Goal: Task Accomplishment & Management: Manage account settings

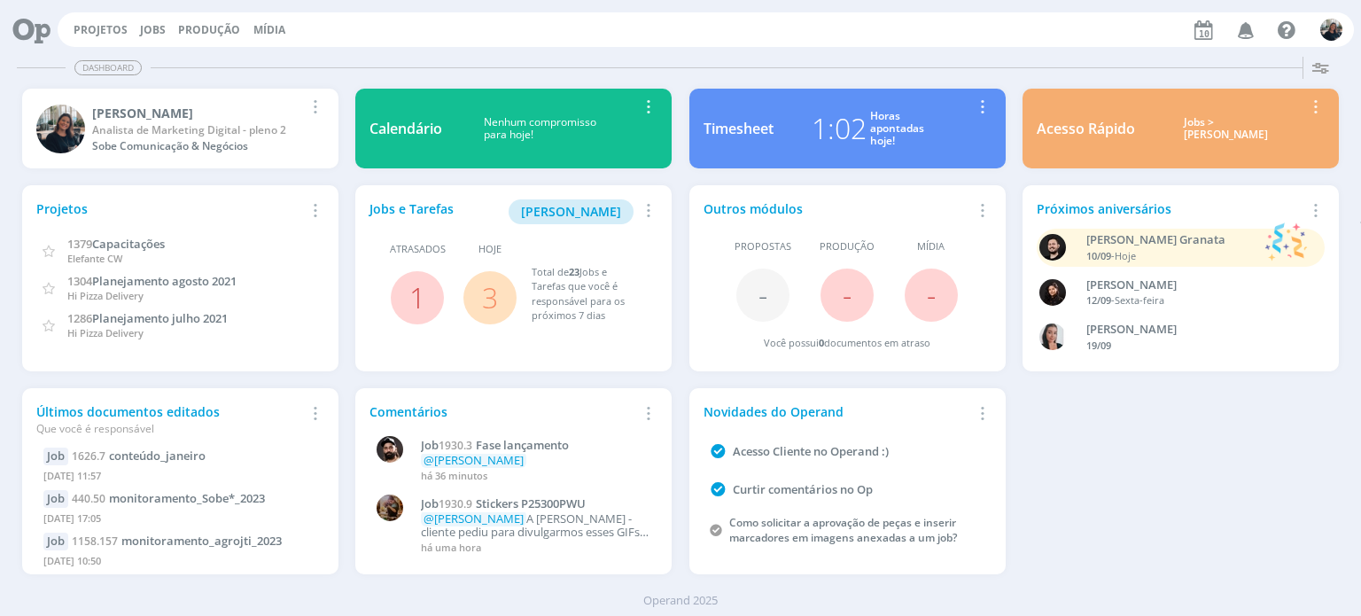
click at [1203, 136] on div "Jobs > [PERSON_NAME]" at bounding box center [1227, 129] width 156 height 26
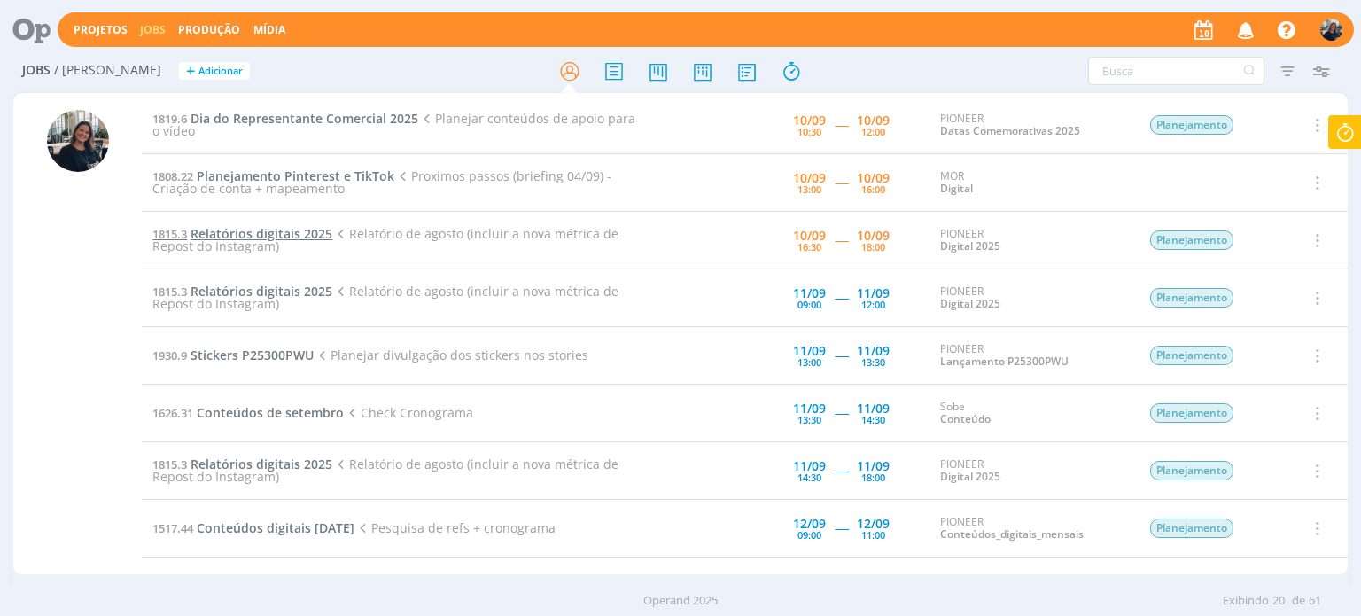
click at [252, 226] on span "Relatórios digitais 2025" at bounding box center [262, 233] width 142 height 17
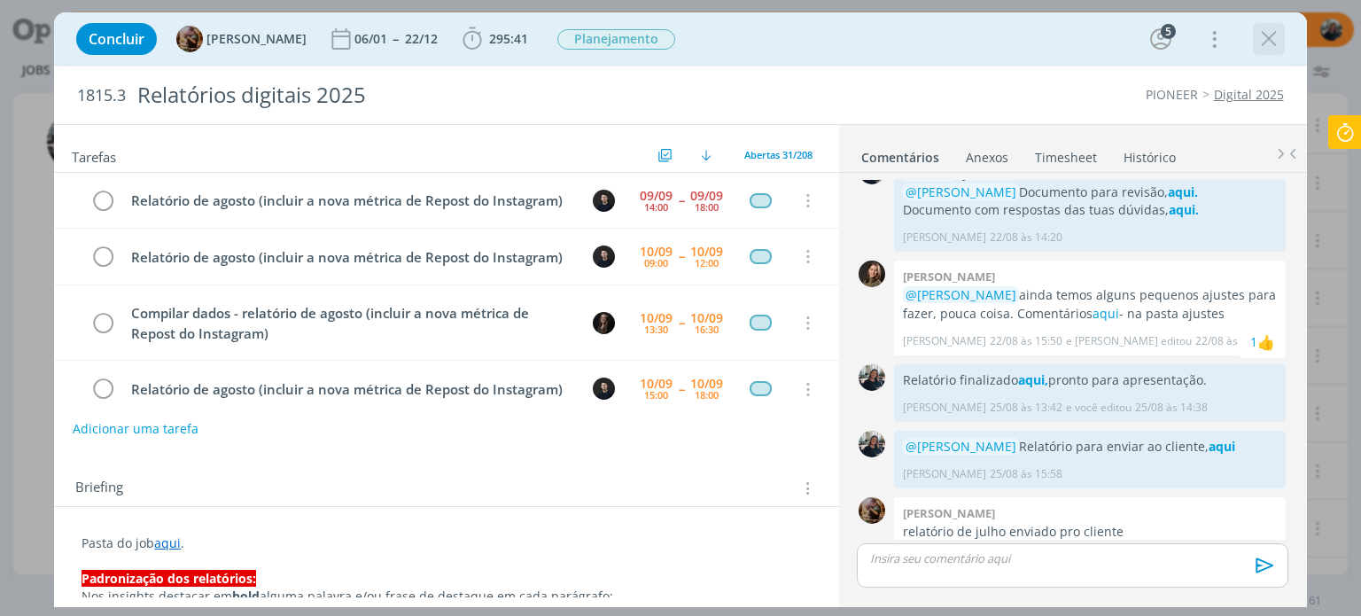
click at [1276, 35] on icon "dialog" at bounding box center [1269, 39] width 27 height 27
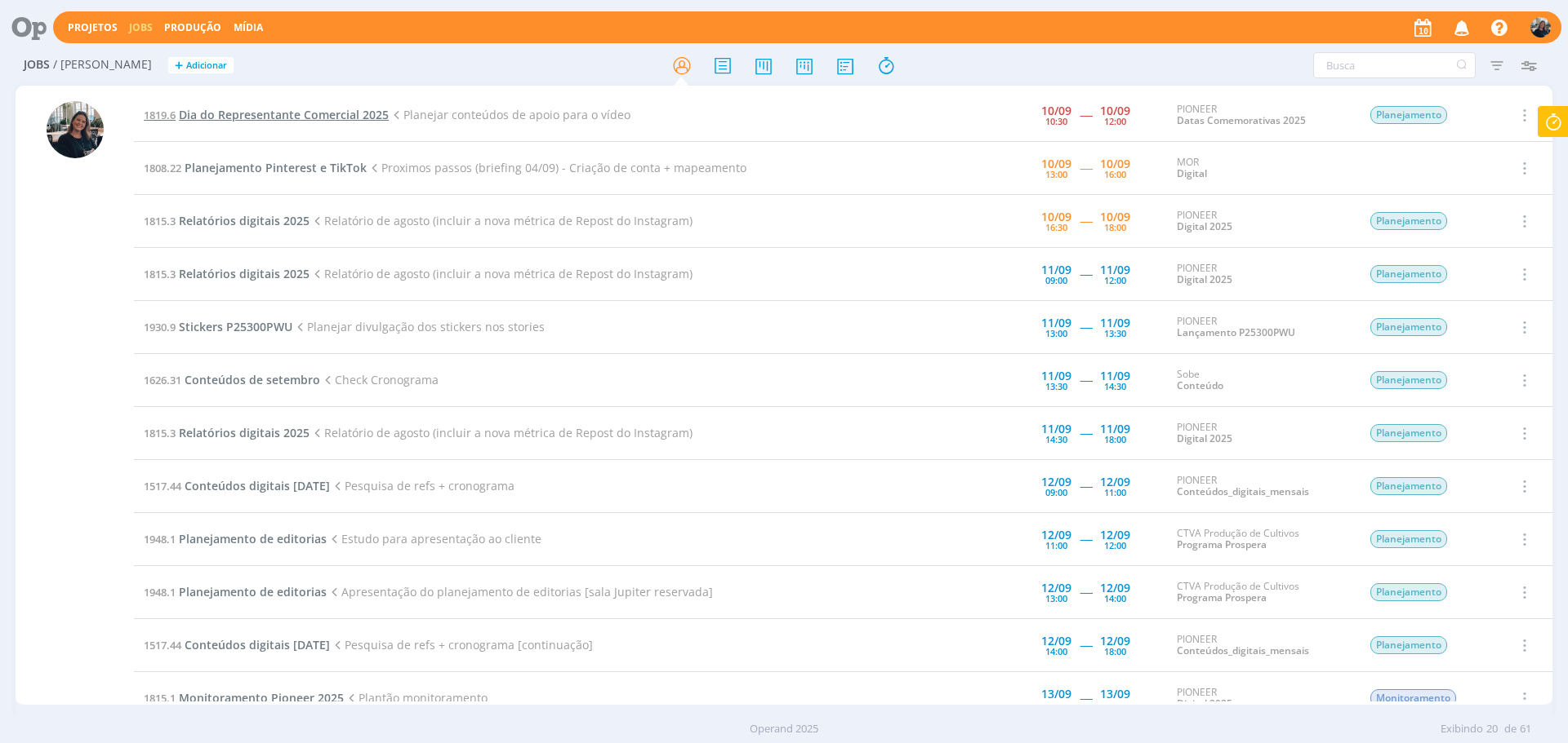
click at [227, 113] on span "Dia do Representante Comercial 2025" at bounding box center [284, 114] width 210 height 16
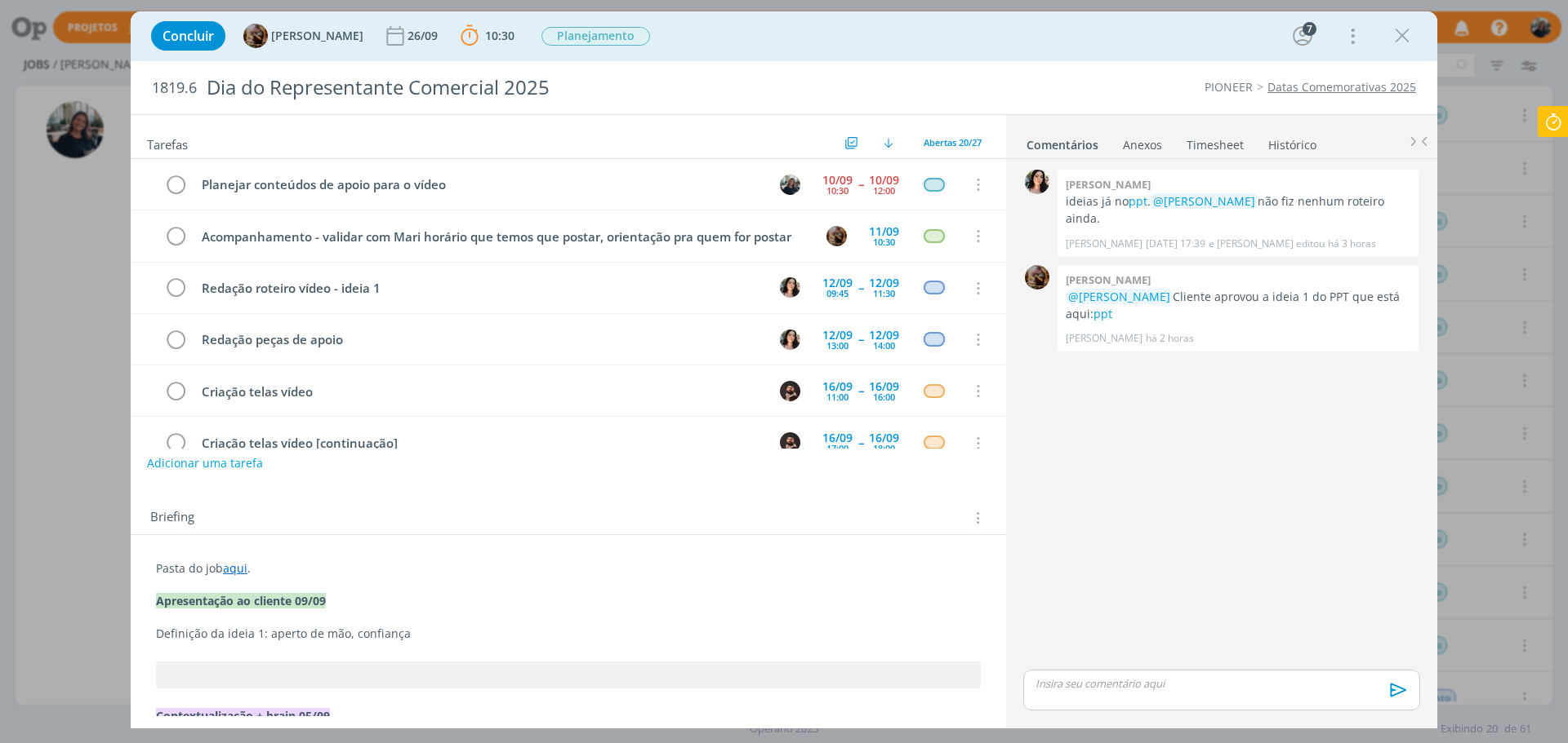
click at [1151, 566] on p "dialog" at bounding box center [1222, 684] width 370 height 15
click at [1158, 566] on span "[PERSON_NAME]" at bounding box center [1124, 705] width 101 height 17
click at [1201, 566] on li "[PERSON_NAME]" at bounding box center [1231, 678] width 150 height 29
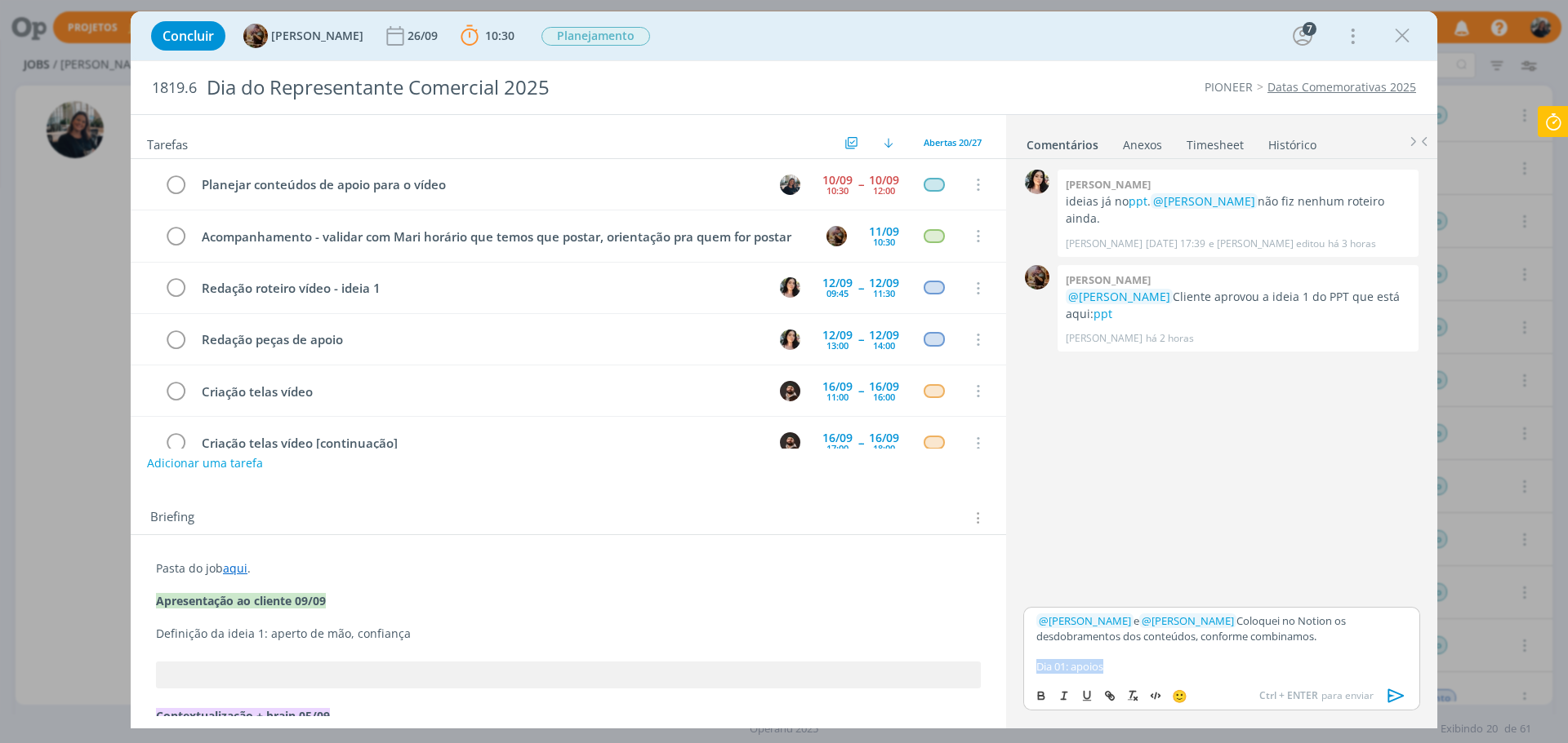
drag, startPoint x: 1158, startPoint y: 664, endPoint x: 1035, endPoint y: 667, distance: 123.0
click at [1035, 566] on div "﻿ @ [PERSON_NAME] ﻿ e ﻿ @ [PERSON_NAME] ﻿ Coloquei no Notion os desdobramentos …" at bounding box center [1221, 643] width 397 height 73
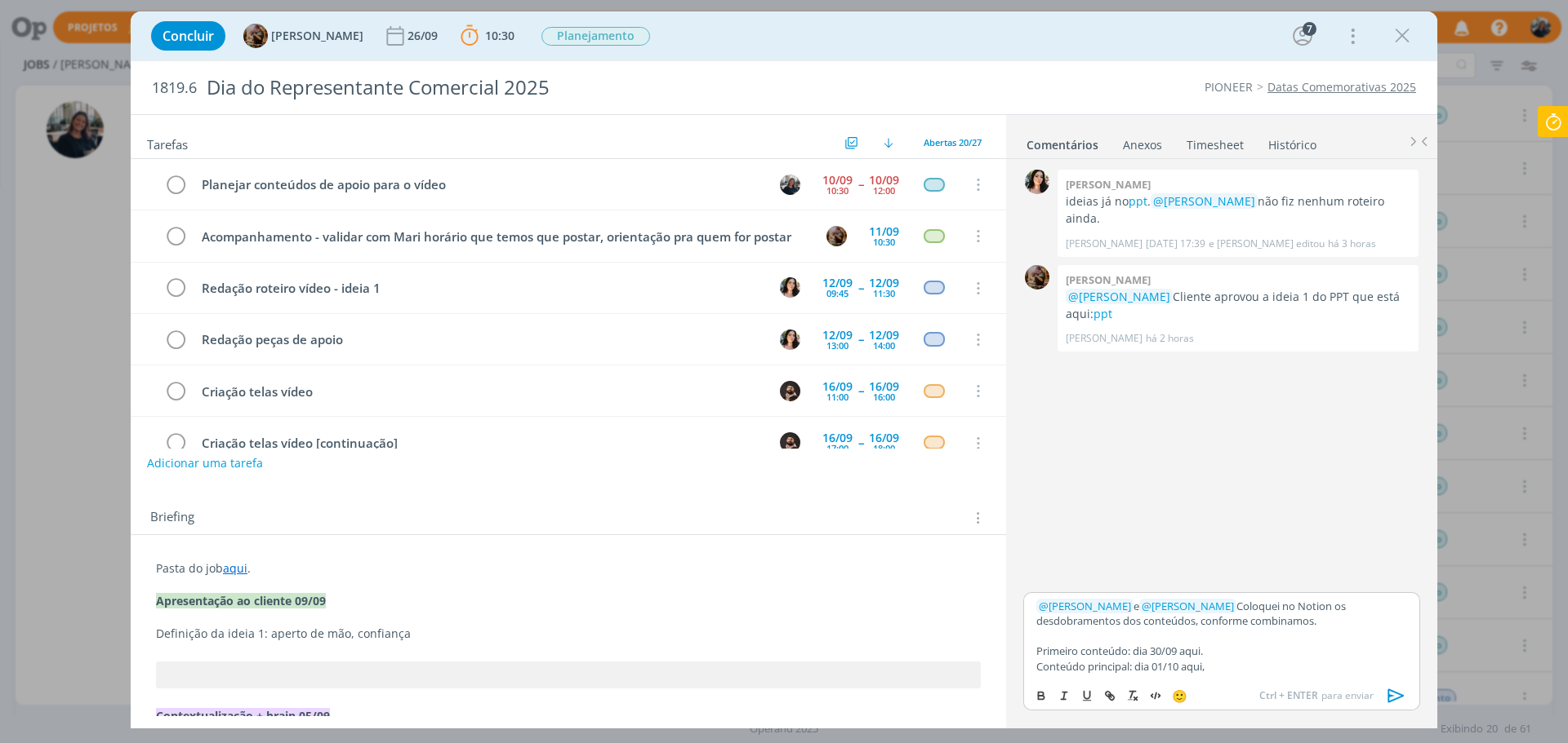
click at [1181, 566] on p "Primeiro conteúdo: dia 30/09 aqui." at bounding box center [1222, 651] width 370 height 15
click at [1253, 566] on p "Primeiro conteúdo: dia 30/09, aqui." at bounding box center [1222, 651] width 370 height 15
click at [1253, 566] on p "Conteúdo principal: dia 01/10, aqui," at bounding box center [1222, 667] width 370 height 15
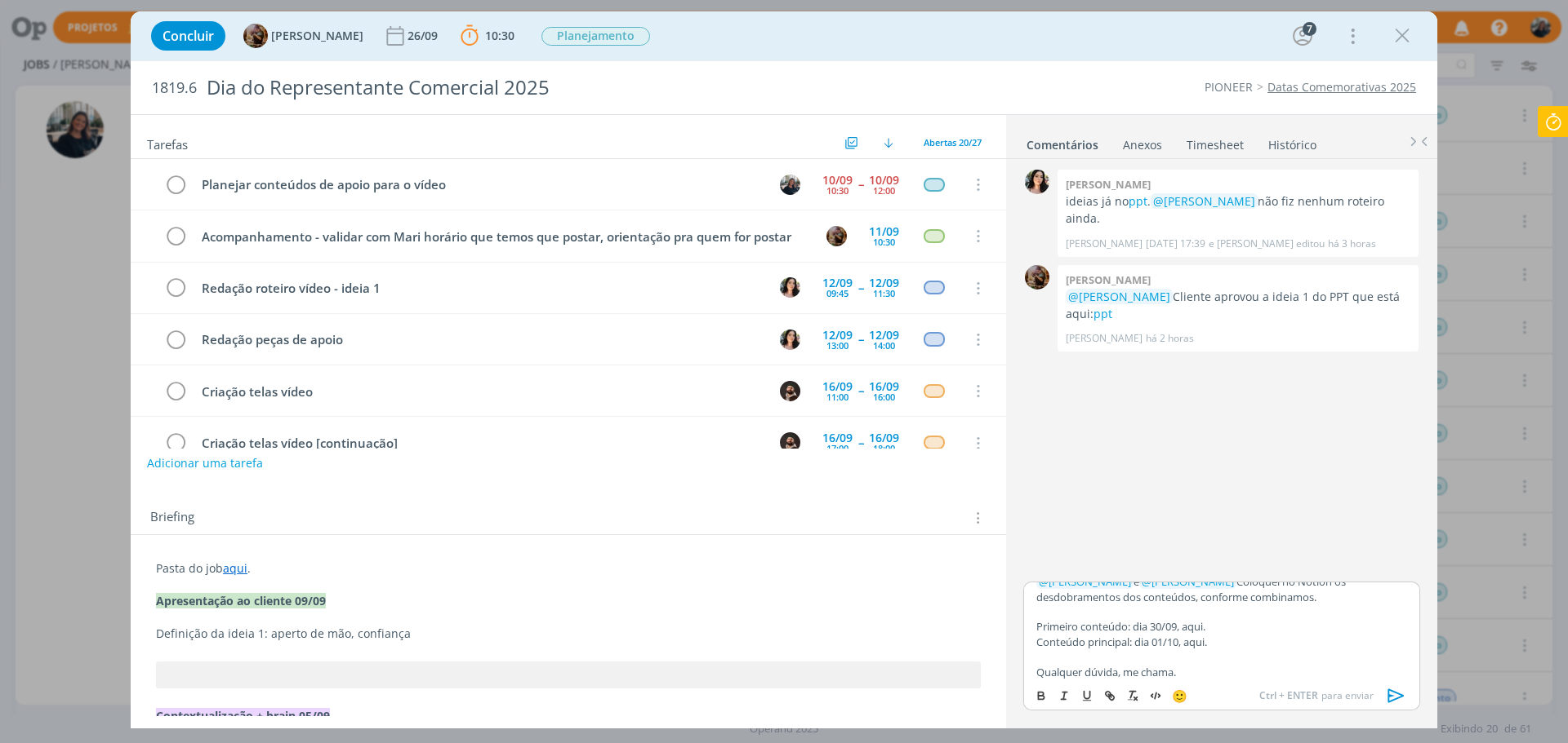
click at [1191, 566] on p "Qualquer dúvida, me chama." at bounding box center [1222, 672] width 370 height 15
drag, startPoint x: 1184, startPoint y: 628, endPoint x: 1210, endPoint y: 628, distance: 26.0
click at [1210, 566] on p "Primeiro conteúdo: dia 30/09, aqui." at bounding box center [1222, 627] width 370 height 15
click at [1195, 566] on p "Primeiro conteúdo: dia 30/09, aqui." at bounding box center [1222, 627] width 370 height 15
click at [1186, 566] on p "Primeiro conteúdo: dia 30/09, aqui." at bounding box center [1222, 627] width 370 height 15
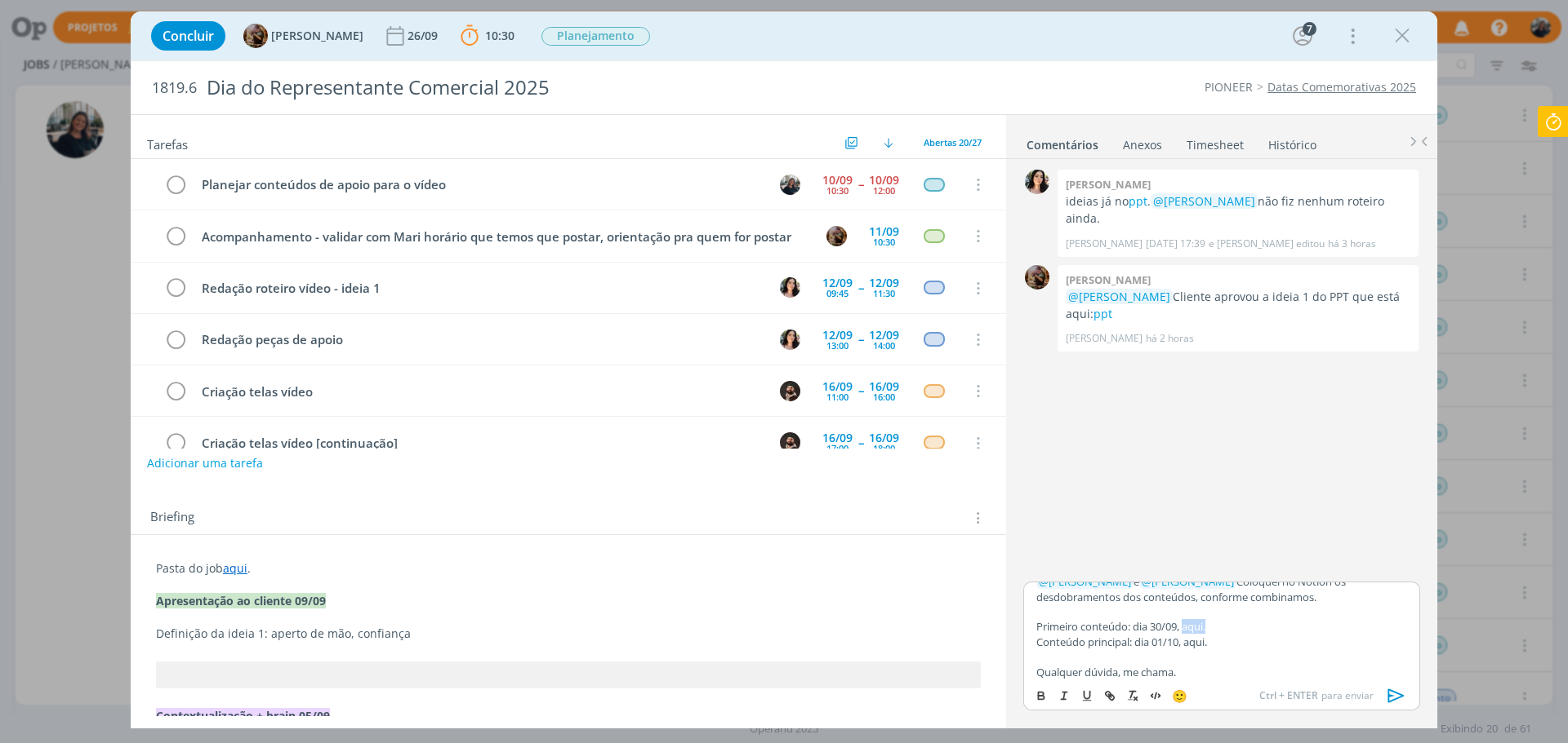
drag, startPoint x: 1186, startPoint y: 629, endPoint x: 1211, endPoint y: 628, distance: 25.0
click at [1211, 566] on p "Primeiro conteúdo: dia 30/09, aqui." at bounding box center [1222, 627] width 370 height 15
drag, startPoint x: 1044, startPoint y: 692, endPoint x: 1092, endPoint y: 692, distance: 48.0
click at [1045, 566] on icon "dialog" at bounding box center [1041, 696] width 13 height 13
click at [1114, 566] on button "dialog" at bounding box center [1110, 695] width 23 height 19
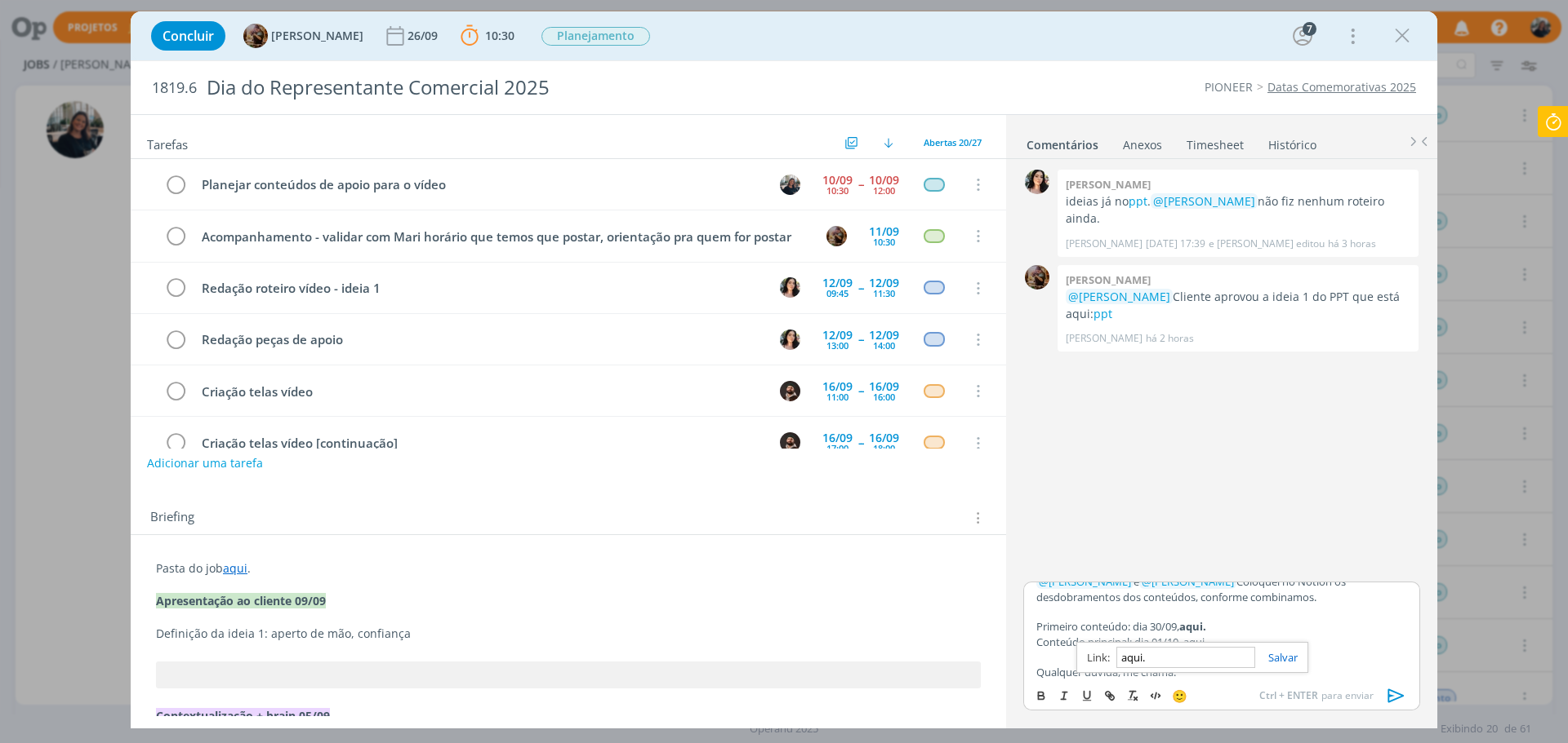
paste input "[URL][DOMAIN_NAME]"
click at [1235, 566] on p "dialog" at bounding box center [1222, 612] width 370 height 15
click at [1228, 566] on p "Primeiro conteúdo: dia 30/09, aqui." at bounding box center [1222, 627] width 370 height 15
drag, startPoint x: 1187, startPoint y: 628, endPoint x: 1215, endPoint y: 626, distance: 28.1
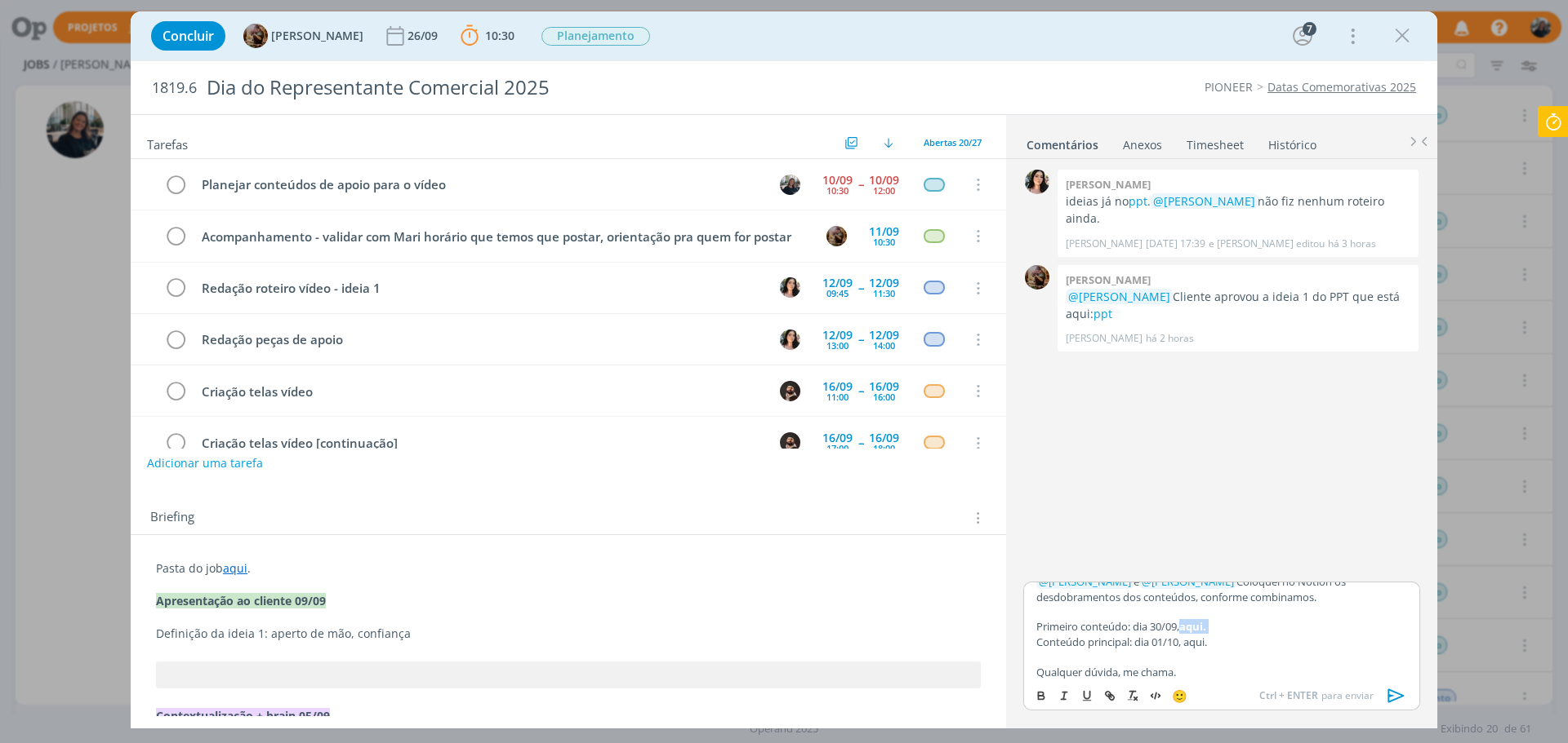
click at [1215, 566] on p "Primeiro conteúdo: dia 30/09, aqui." at bounding box center [1222, 627] width 370 height 15
click at [1110, 566] on line "dialog" at bounding box center [1110, 696] width 4 height 4
paste input "[URL][DOMAIN_NAME]"
click at [1253, 566] on link "dialog" at bounding box center [1283, 657] width 42 height 15
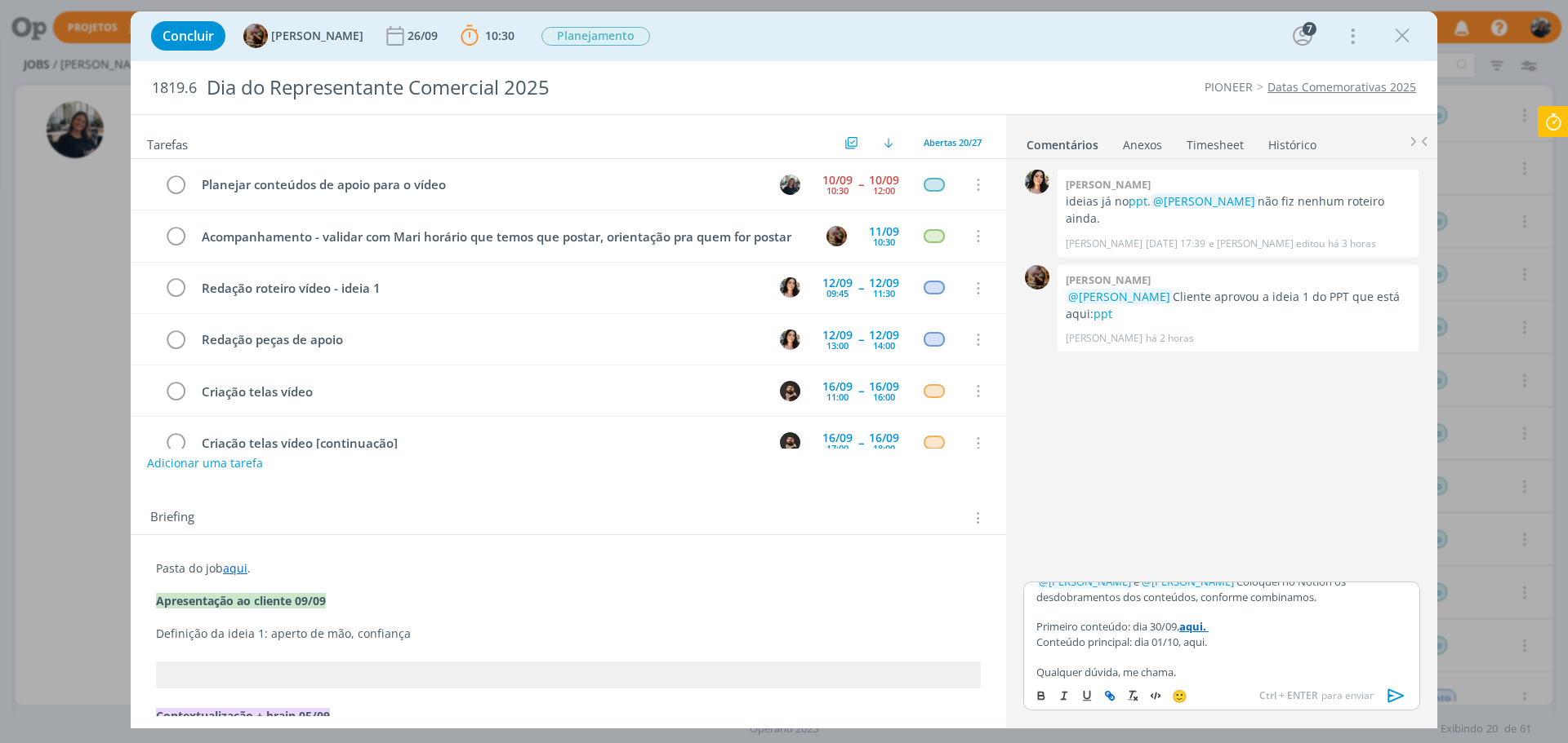
scroll to position [14, 0]
click at [1253, 566] on p "Primeiro conteúdo: dia 30/09, aqui." at bounding box center [1222, 627] width 370 height 15
drag, startPoint x: 1188, startPoint y: 646, endPoint x: 1215, endPoint y: 646, distance: 27.0
click at [1215, 566] on p "Conteúdo principal: dia 01/10, aqui." at bounding box center [1222, 642] width 370 height 15
drag, startPoint x: 1045, startPoint y: 690, endPoint x: 1059, endPoint y: 692, distance: 14.1
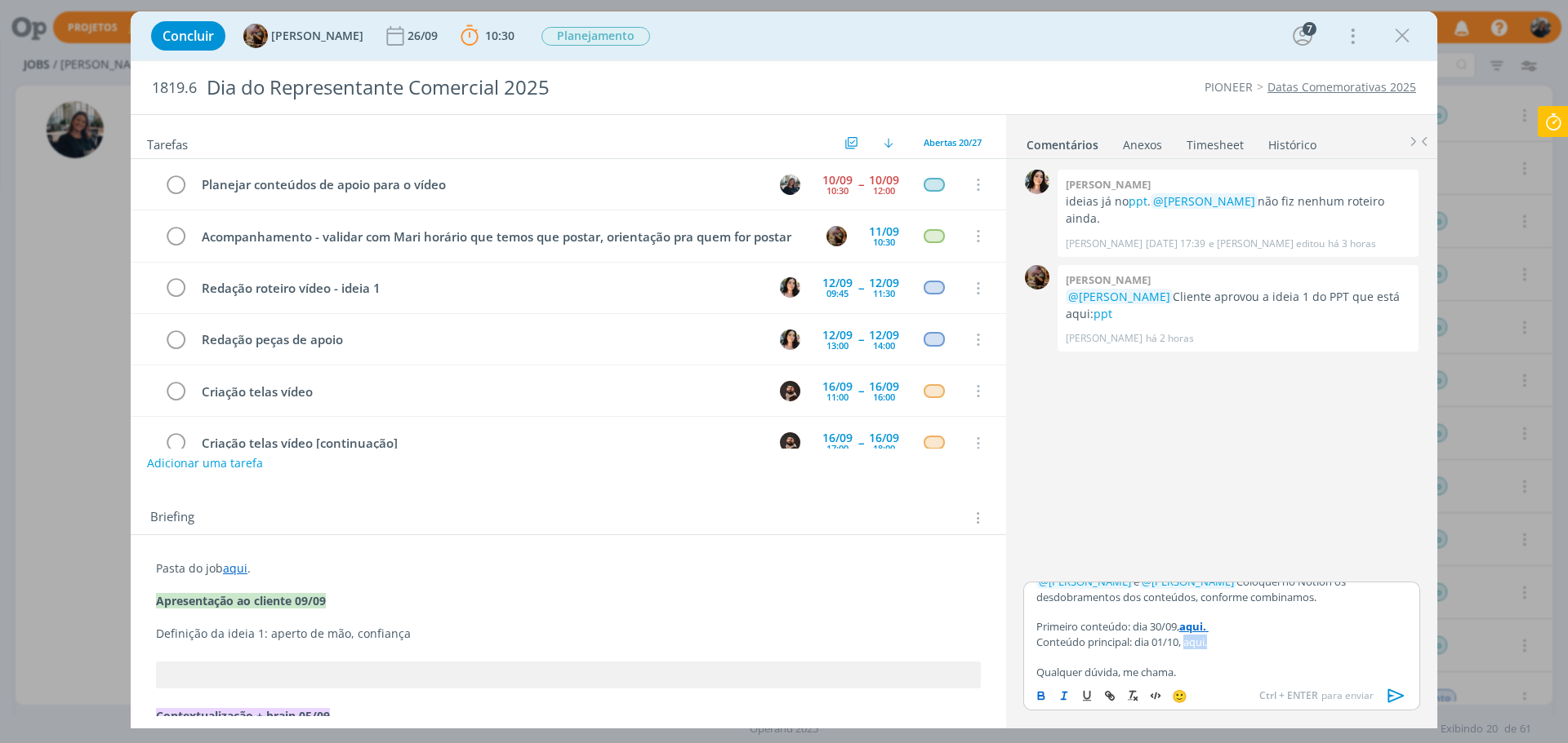
click at [1047, 566] on icon "dialog" at bounding box center [1041, 696] width 13 height 13
click at [1113, 566] on icon "dialog" at bounding box center [1109, 696] width 13 height 13
paste input "[URL][DOMAIN_NAME]"
type input "[URL][DOMAIN_NAME]"
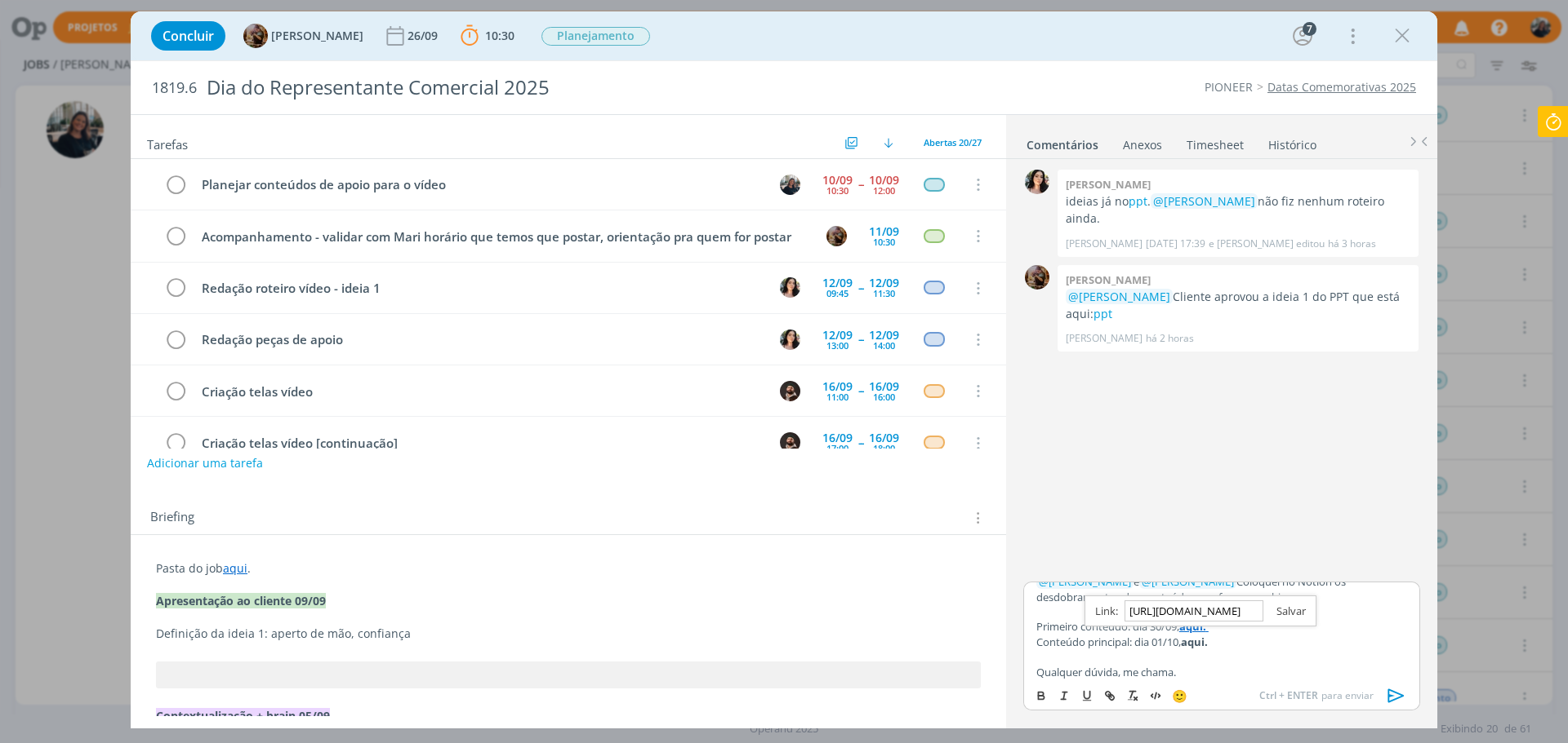
click at [1253, 566] on link "dialog" at bounding box center [1284, 611] width 42 height 15
click at [1195, 566] on p "Qualquer dúvida, me chama." at bounding box center [1222, 672] width 370 height 15
click at [1185, 566] on p "dialog" at bounding box center [1222, 656] width 370 height 15
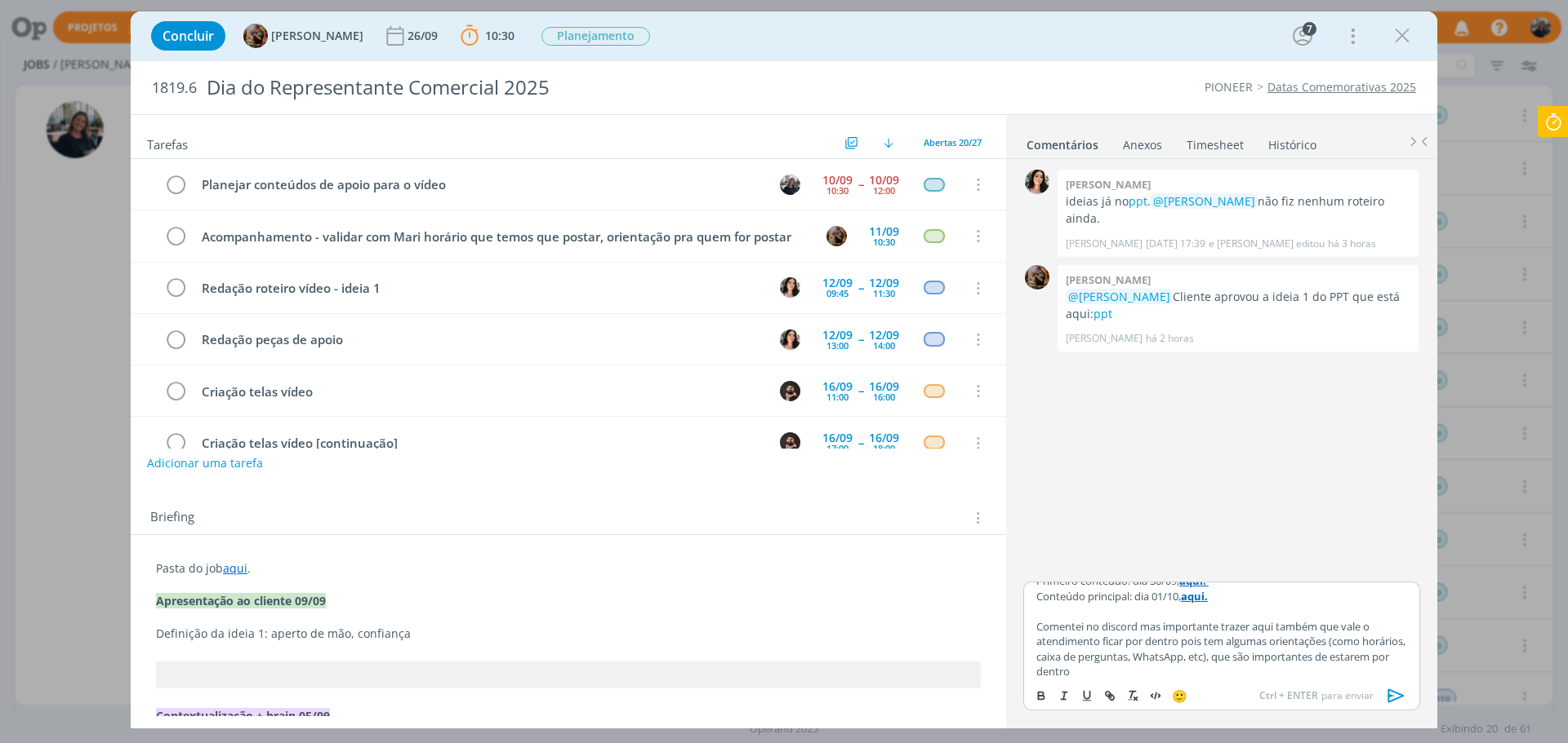
scroll to position [80, 0]
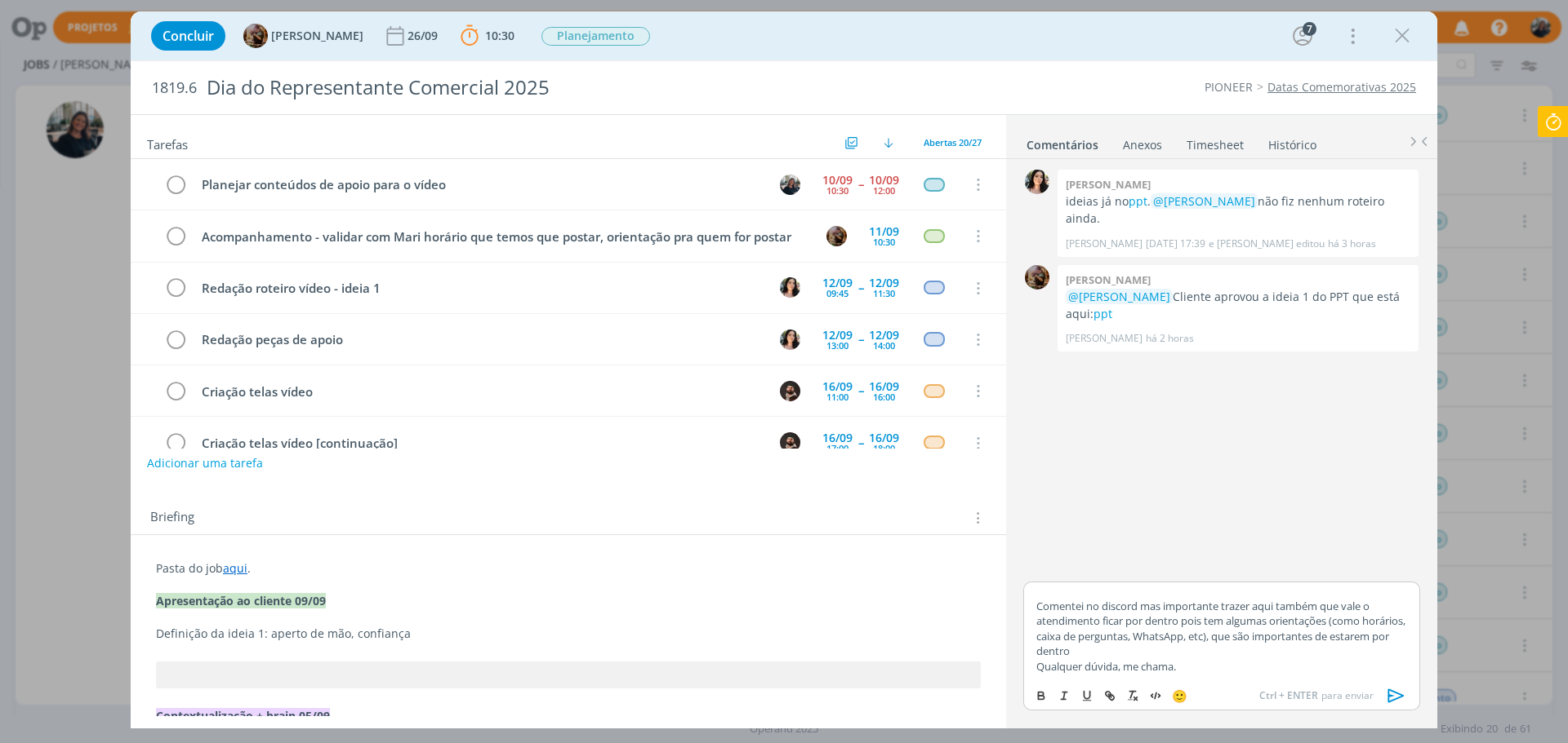
drag, startPoint x: 1346, startPoint y: 655, endPoint x: 1363, endPoint y: 674, distance: 25.5
click at [1253, 566] on div "﻿ @ [PERSON_NAME] ﻿ e ﻿ @ [PERSON_NAME] ﻿ Coloquei no Notion os desdobramentos …" at bounding box center [1221, 631] width 397 height 98
click at [1253, 566] on p "Comentei no discord mas importante trazer aqui também que vale o atendimento fi…" at bounding box center [1222, 629] width 370 height 61
drag, startPoint x: 1346, startPoint y: 636, endPoint x: 1354, endPoint y: 649, distance: 15.3
click at [1253, 566] on p "Comentei no discord mas importante trazer aqui também que vale o atendimento fi…" at bounding box center [1222, 629] width 370 height 61
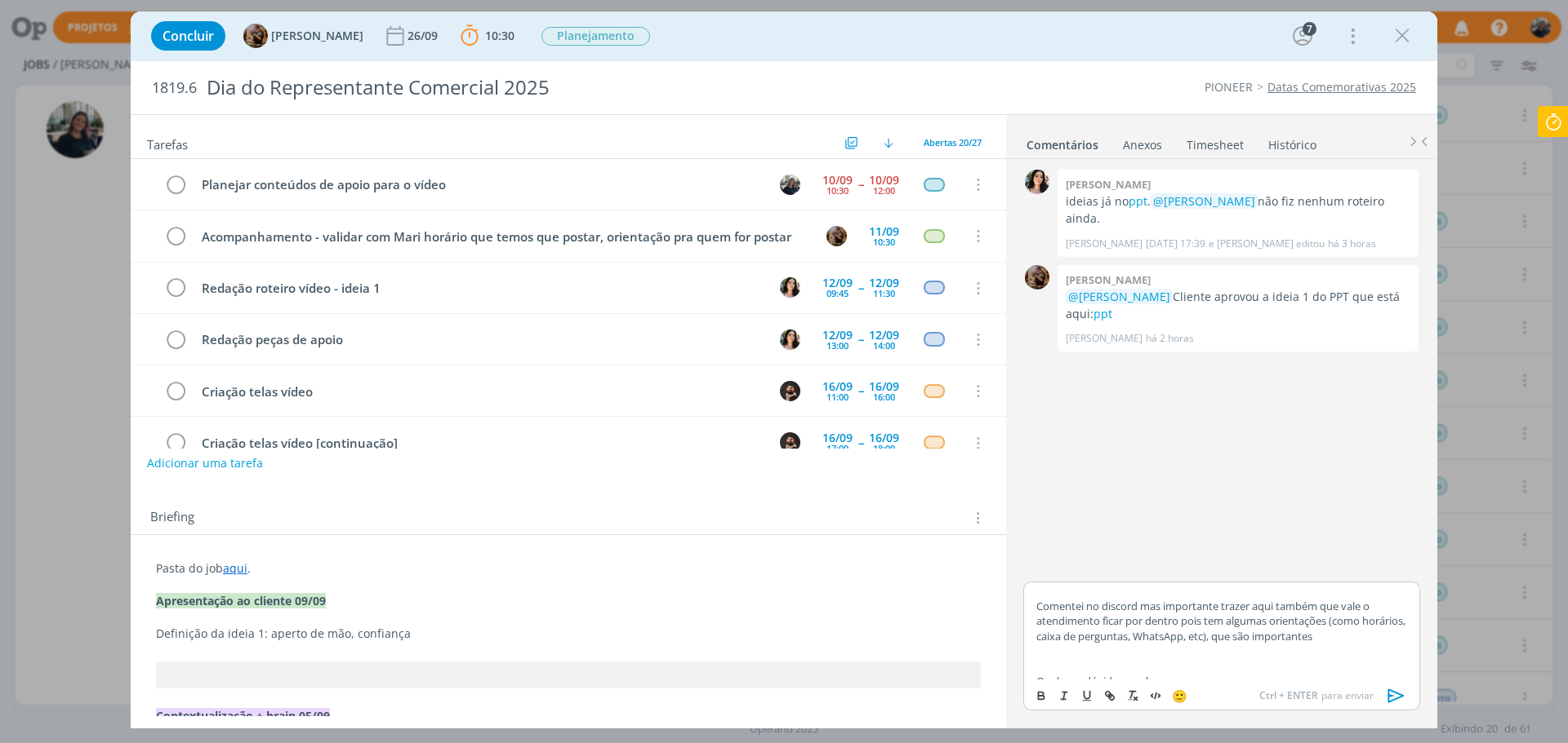
click at [1253, 566] on p "Comentei no discord mas importante trazer aqui também que vale o atendimento fi…" at bounding box center [1222, 621] width 370 height 45
click at [1238, 566] on p "dialog" at bounding box center [1222, 651] width 370 height 15
click at [1231, 566] on p "Qualquer dúvida, me chama." at bounding box center [1222, 667] width 370 height 15
click at [1253, 566] on icon "dialog" at bounding box center [1396, 696] width 25 height 25
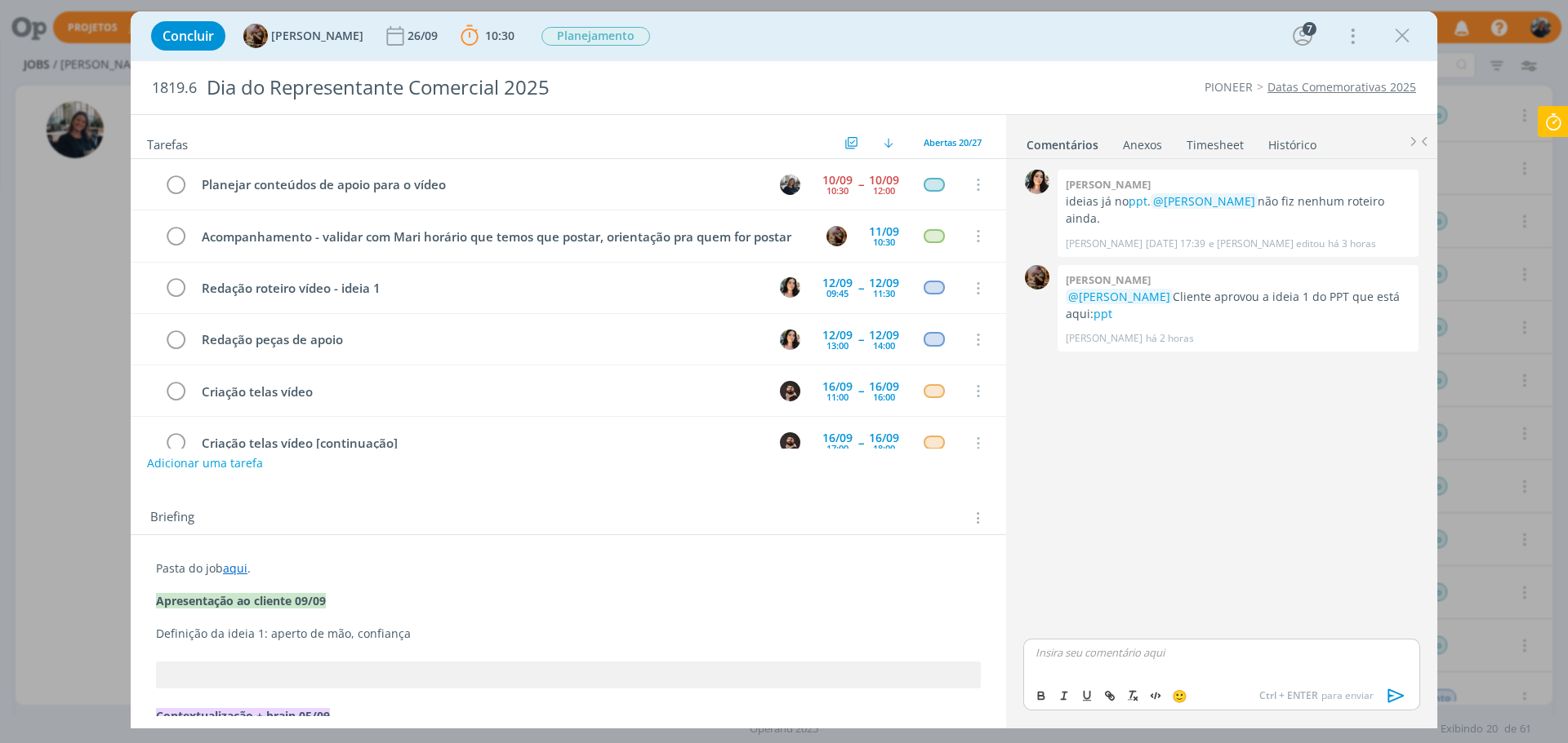
scroll to position [0, 0]
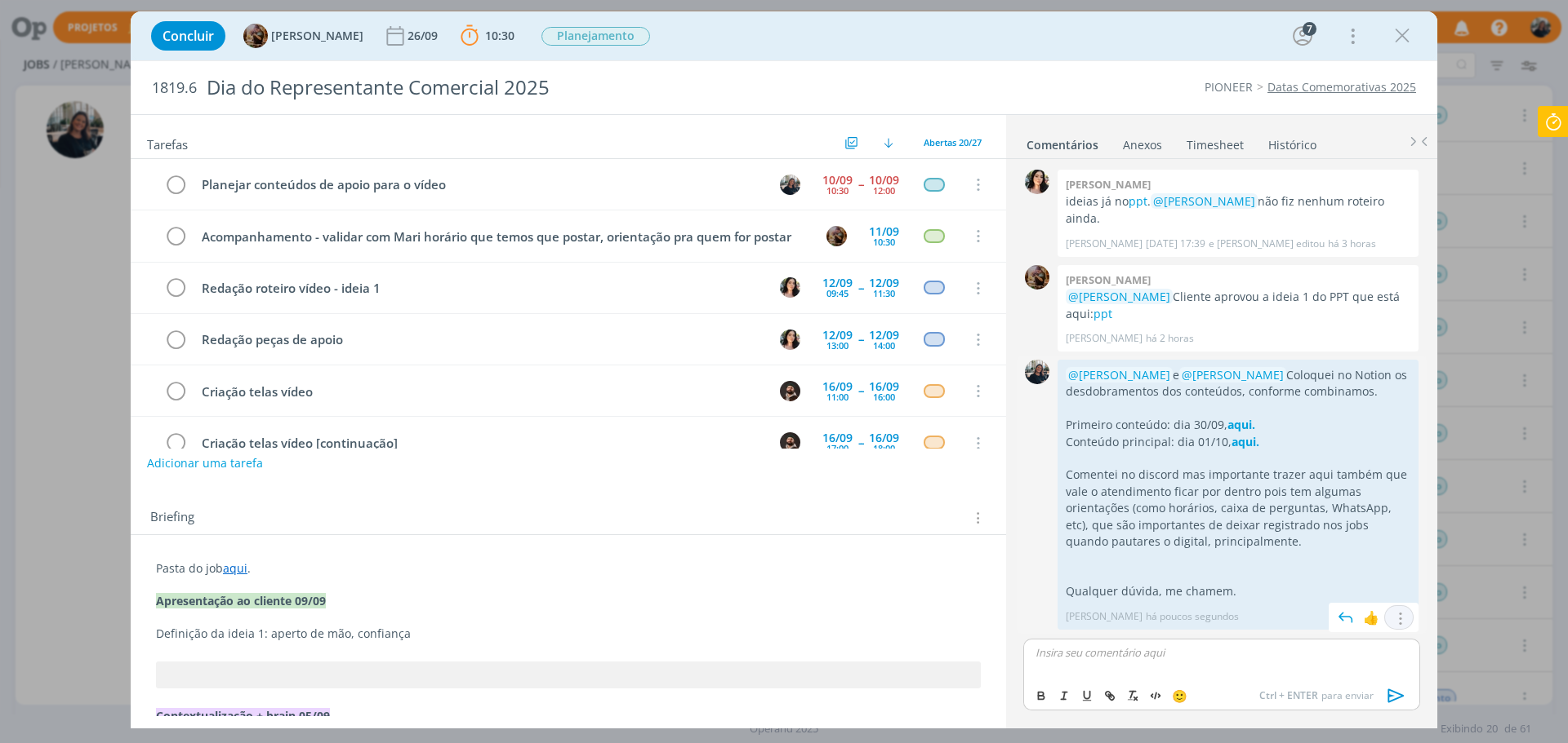
click at [1253, 566] on icon "dialog" at bounding box center [1398, 619] width 18 height 16
click at [1253, 566] on link "Editar" at bounding box center [1343, 570] width 129 height 26
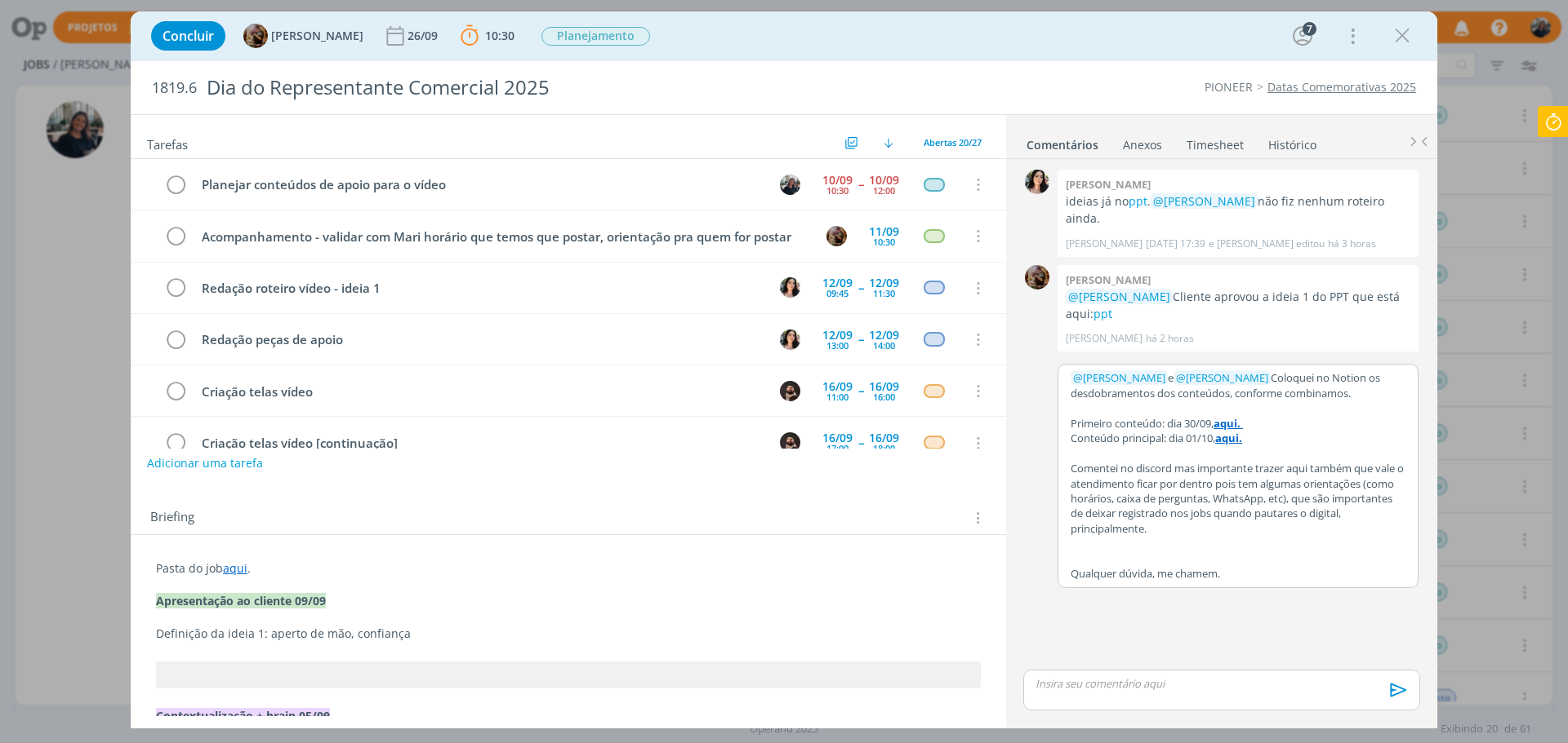
click at [1125, 549] on p "dialog" at bounding box center [1237, 543] width 334 height 15
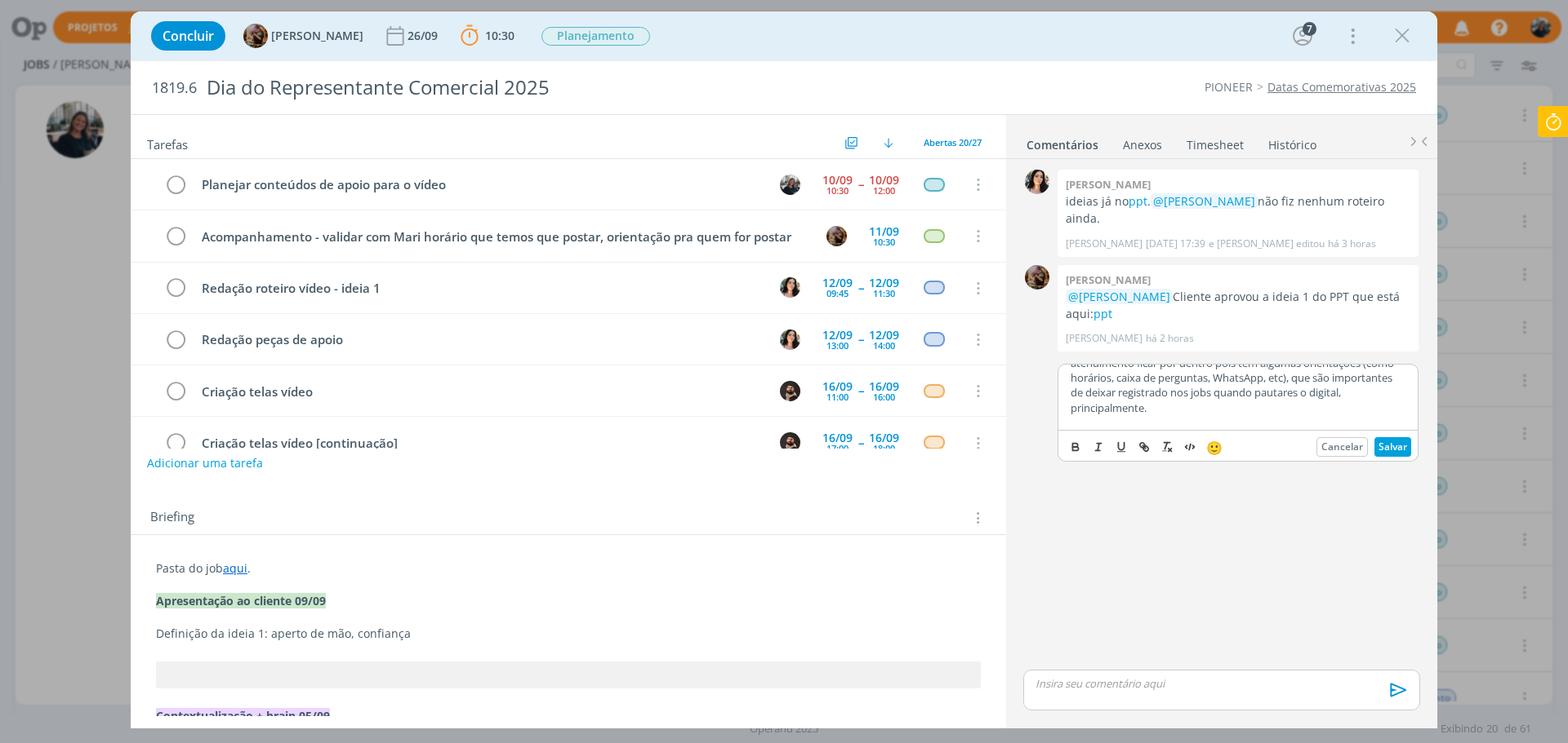
scroll to position [106, 0]
click at [1253, 447] on button "Salvar" at bounding box center [1393, 447] width 37 height 19
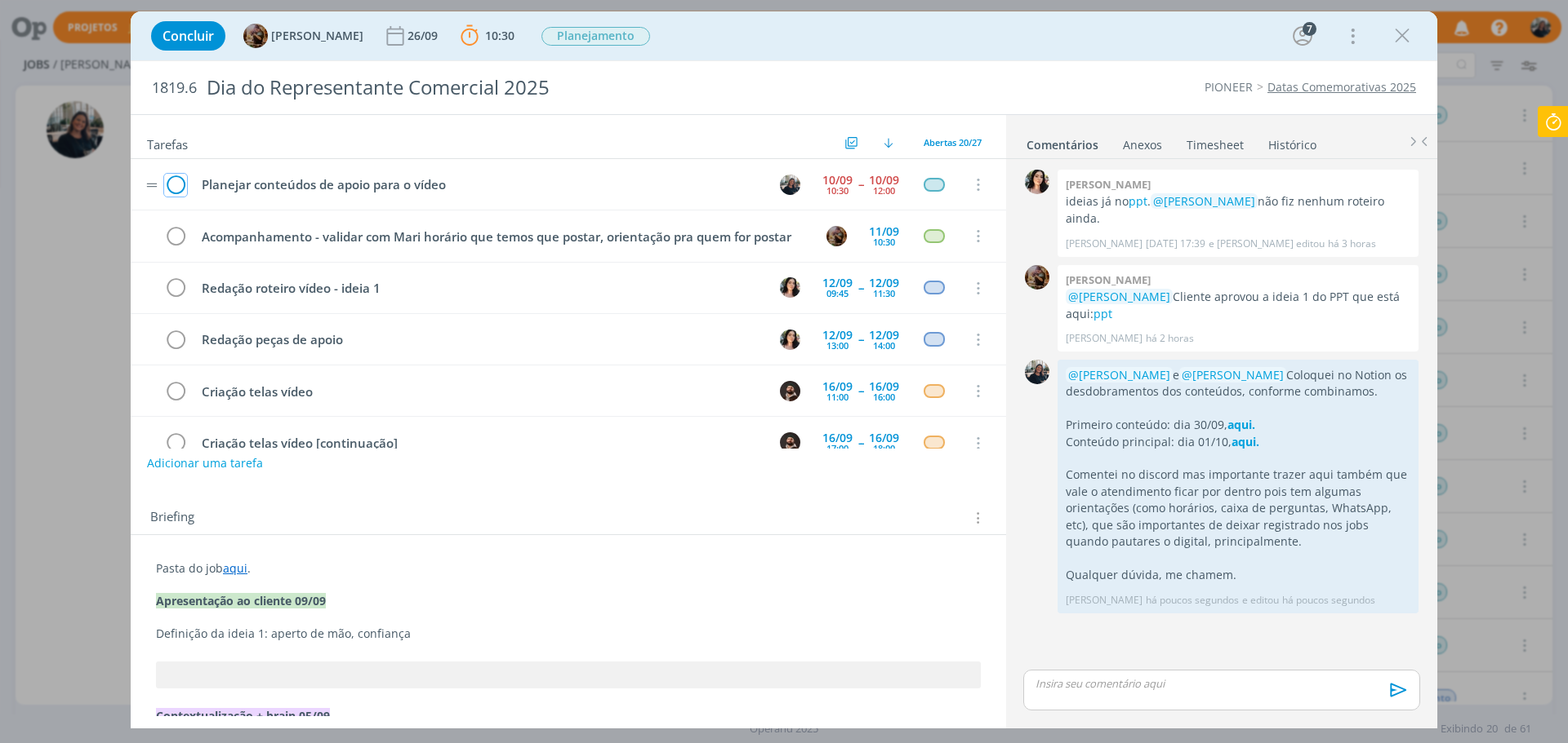
click at [180, 177] on icon "dialog" at bounding box center [175, 185] width 23 height 25
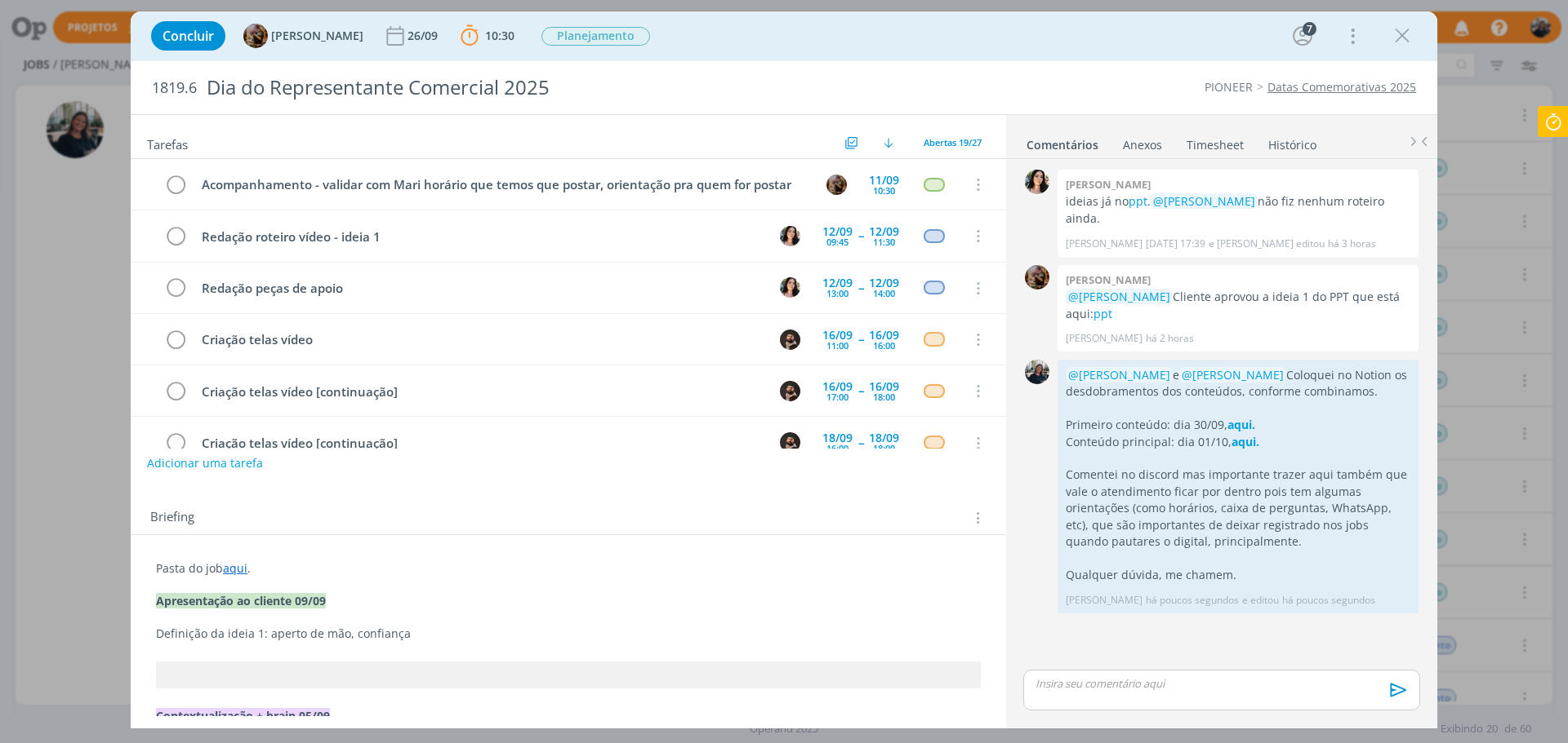
click at [1253, 118] on icon at bounding box center [1553, 122] width 29 height 32
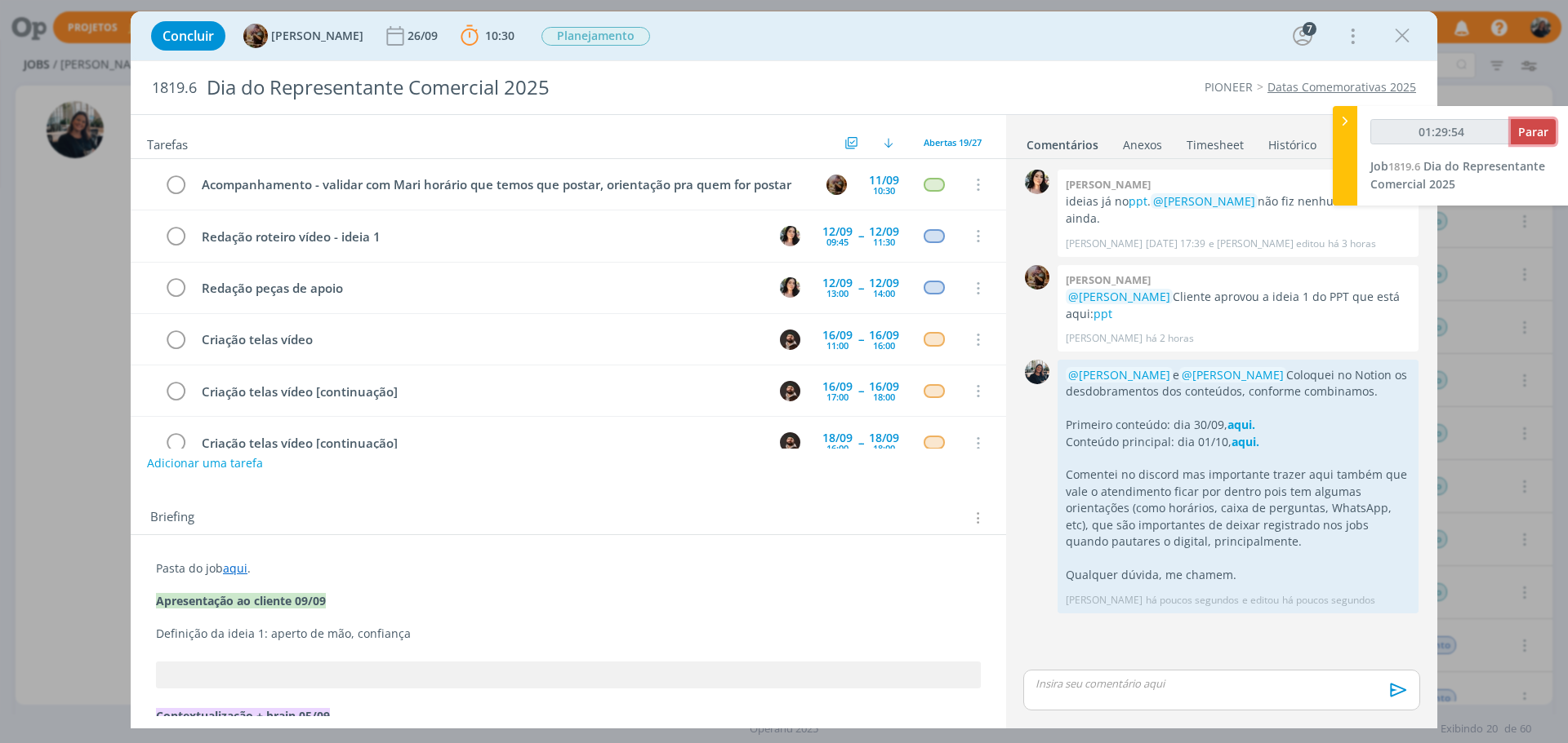
click at [1253, 132] on span "Parar" at bounding box center [1533, 132] width 30 height 16
click at [1253, 133] on span "Parar" at bounding box center [1533, 132] width 30 height 16
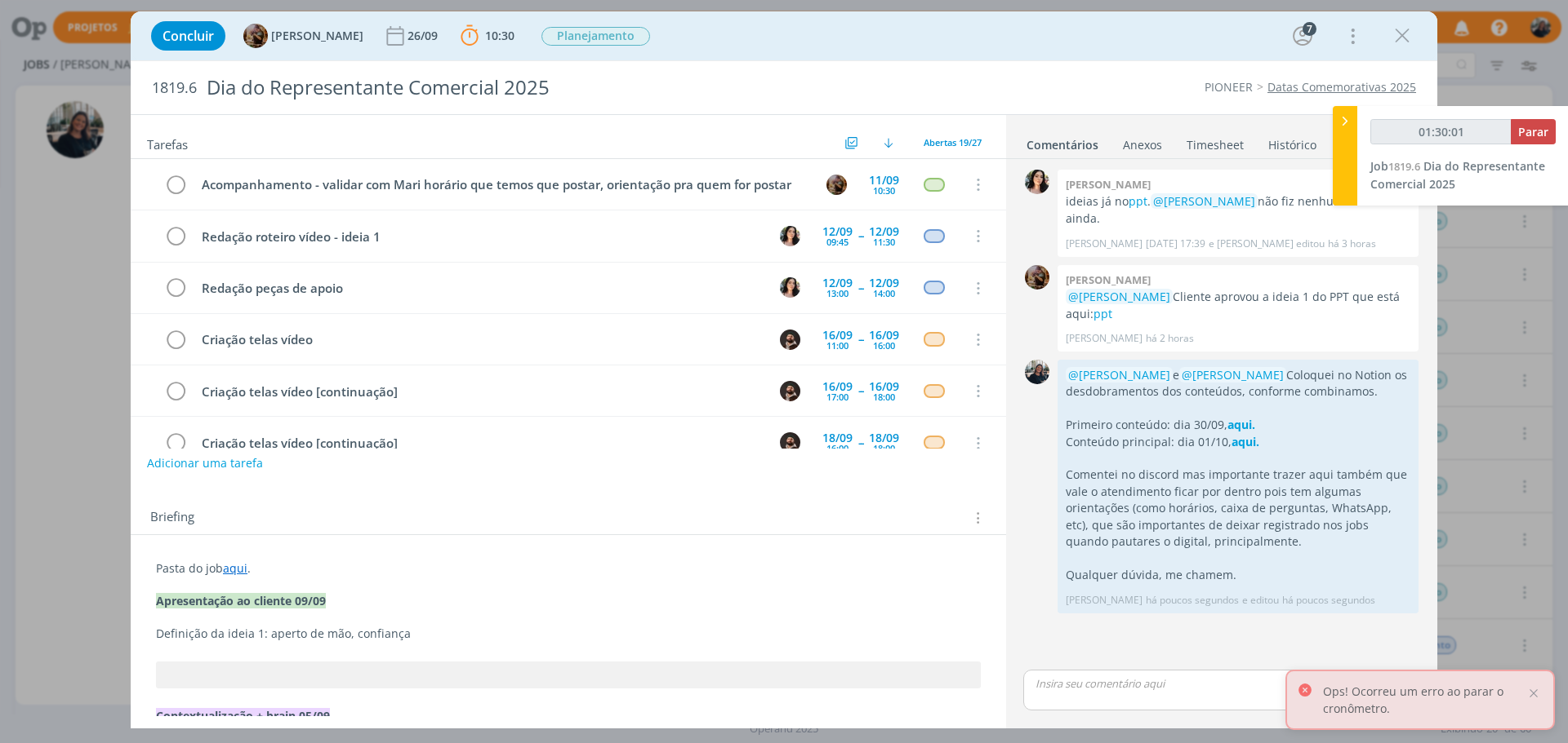
type input "01:30:00"
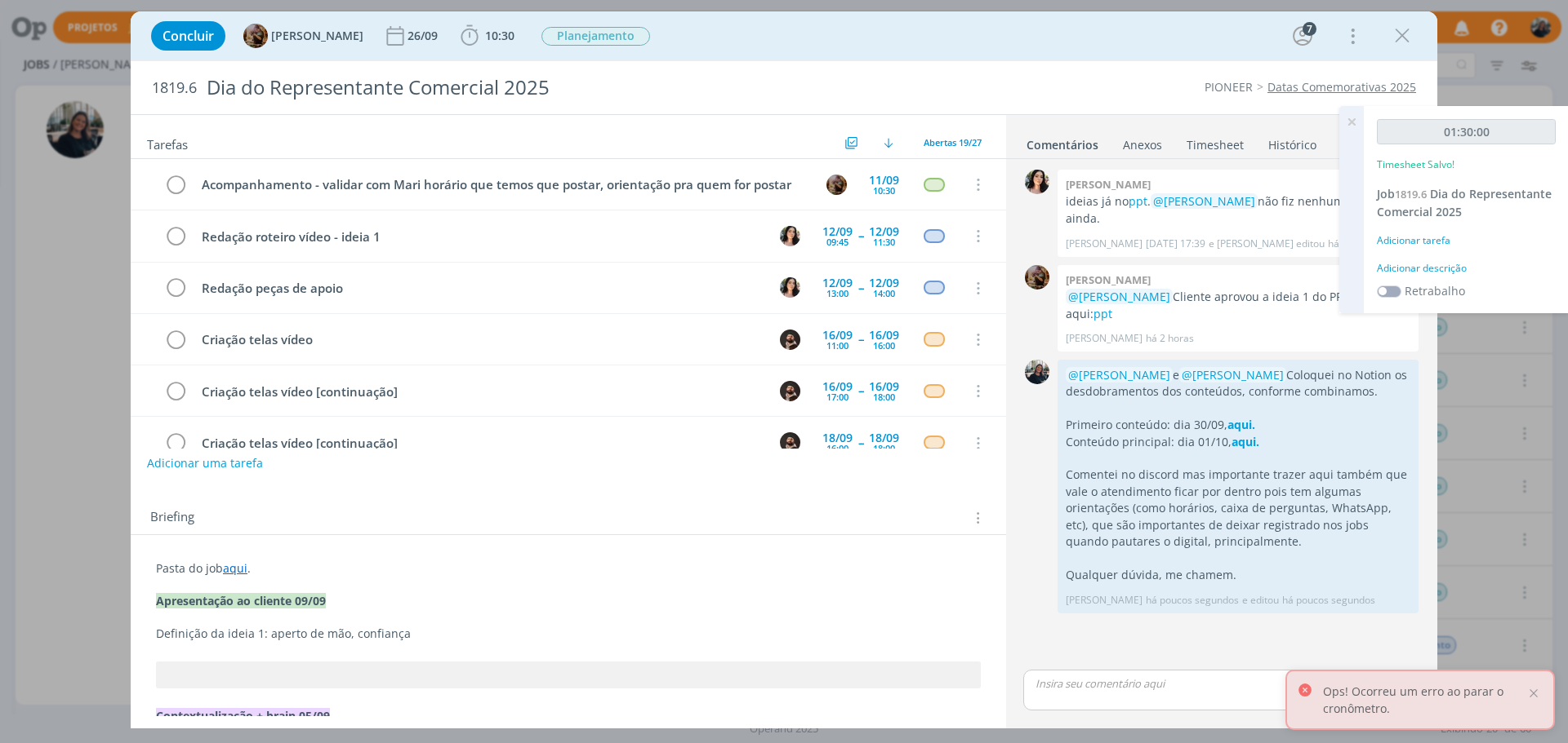
click at [1253, 261] on div "Adicionar descrição" at bounding box center [1466, 269] width 179 height 15
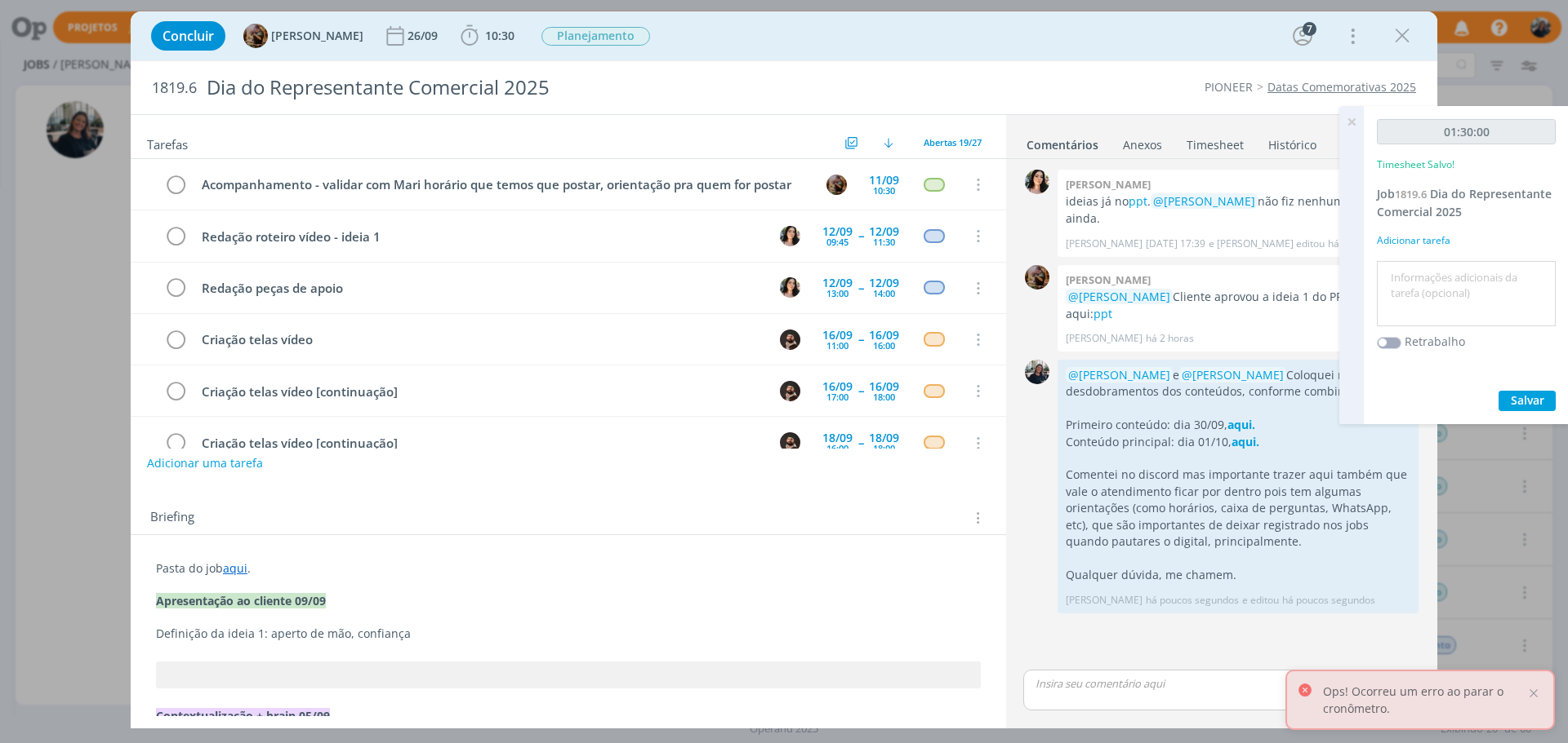
click at [1253, 300] on textarea at bounding box center [1466, 294] width 170 height 58
type textarea "Conteúdo desdobramento digital para a data + Notion"
click at [1253, 390] on div "01:30:00 Timesheet Salvo! Job 1819.6 Dia do Representante Comercial 2025 Adicio…" at bounding box center [1466, 265] width 205 height 319
click at [1253, 392] on button "Salvar" at bounding box center [1527, 401] width 57 height 20
click at [1253, 120] on icon at bounding box center [1352, 122] width 29 height 32
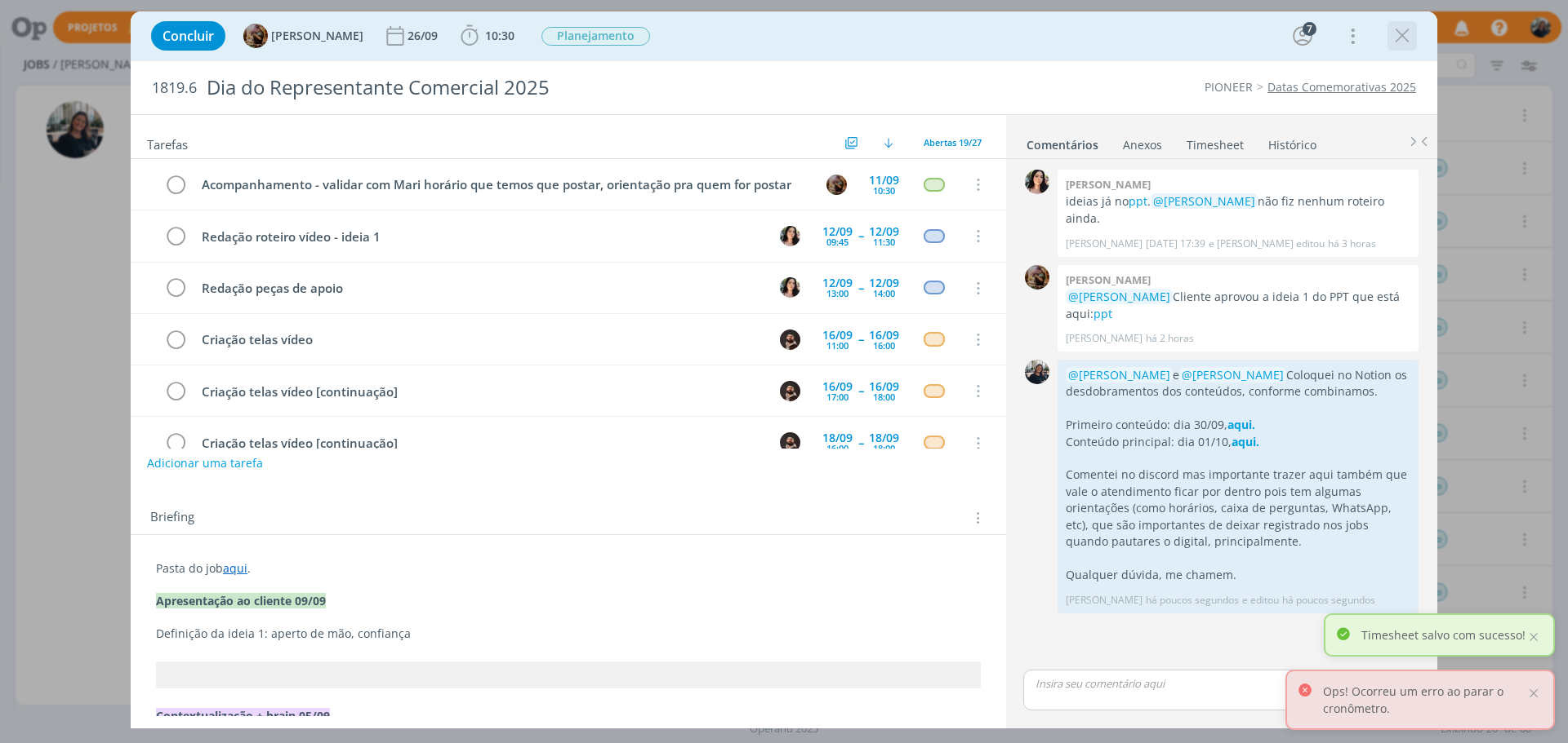
click at [1253, 38] on icon "dialog" at bounding box center [1401, 36] width 25 height 25
